Goal: Task Accomplishment & Management: Complete application form

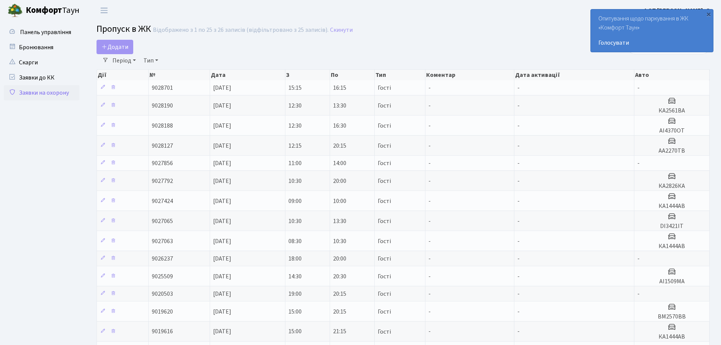
select select "25"
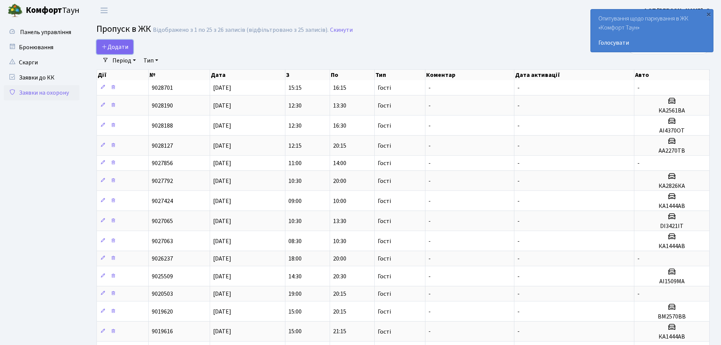
click at [123, 46] on span "Додати" at bounding box center [114, 47] width 27 height 8
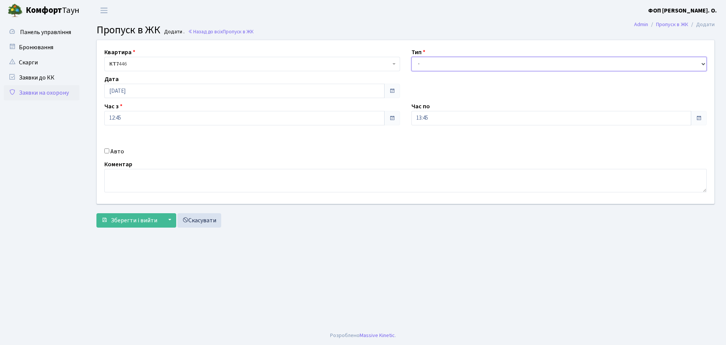
click at [449, 65] on select "- Доставка Таксі Гості Сервіс" at bounding box center [560, 64] width 296 height 14
select select "3"
click at [412, 57] on select "- Доставка Таксі Гості Сервіс" at bounding box center [560, 64] width 296 height 14
click at [106, 152] on input "Авто" at bounding box center [106, 150] width 5 height 5
checkbox input "true"
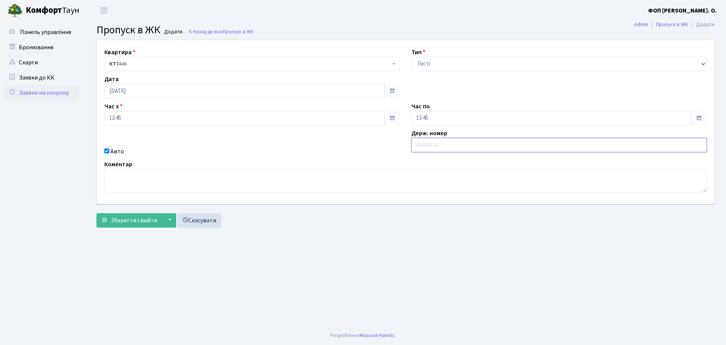
paste input "BI4317HC"
type input "BI4317HC"
click at [104, 216] on button "Зберегти і вийти" at bounding box center [129, 220] width 66 height 14
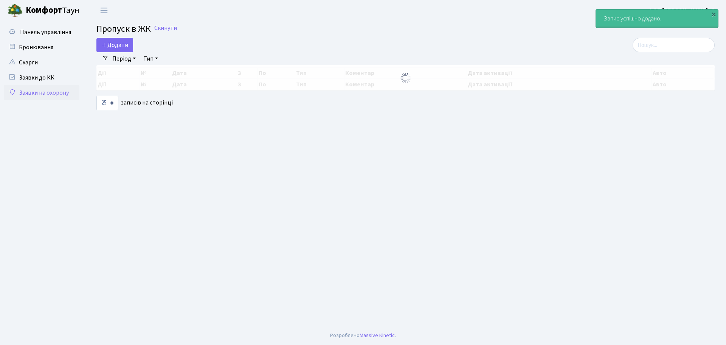
select select "25"
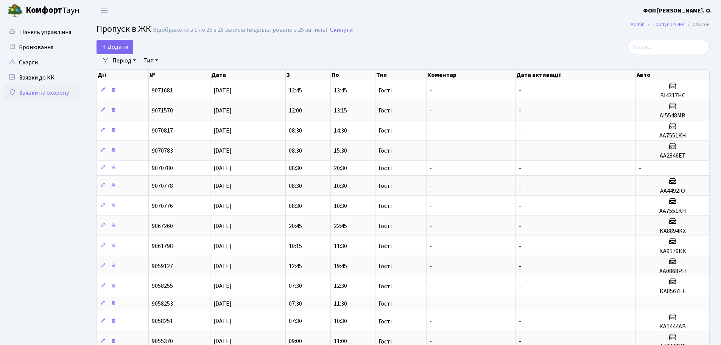
click at [38, 120] on ul "Панель управління" at bounding box center [42, 303] width 76 height 556
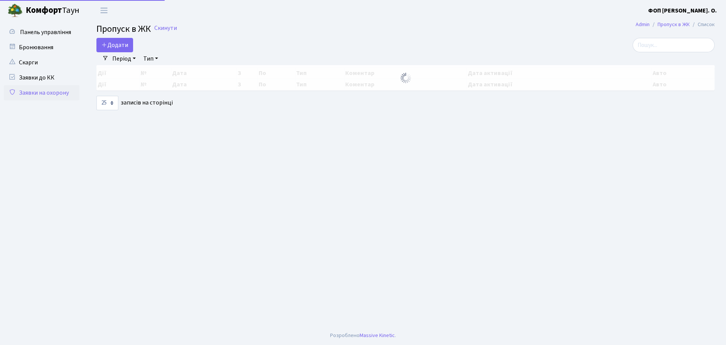
select select "25"
